Goal: Task Accomplishment & Management: Complete application form

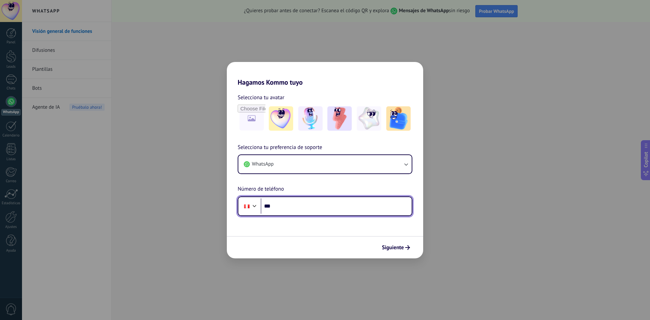
click at [288, 201] on input "***" at bounding box center [336, 206] width 151 height 16
type input "**********"
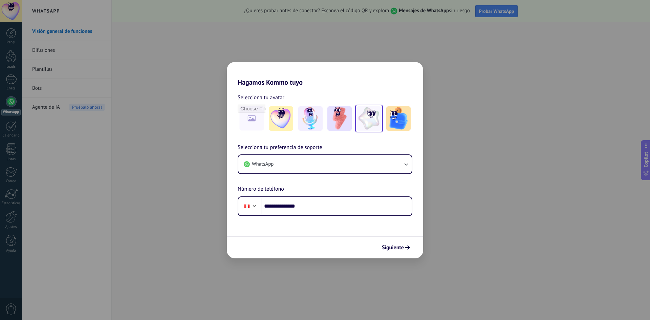
click at [369, 117] on img at bounding box center [369, 118] width 24 height 24
click at [400, 247] on span "Siguiente" at bounding box center [393, 247] width 22 height 5
